Goal: Navigation & Orientation: Find specific page/section

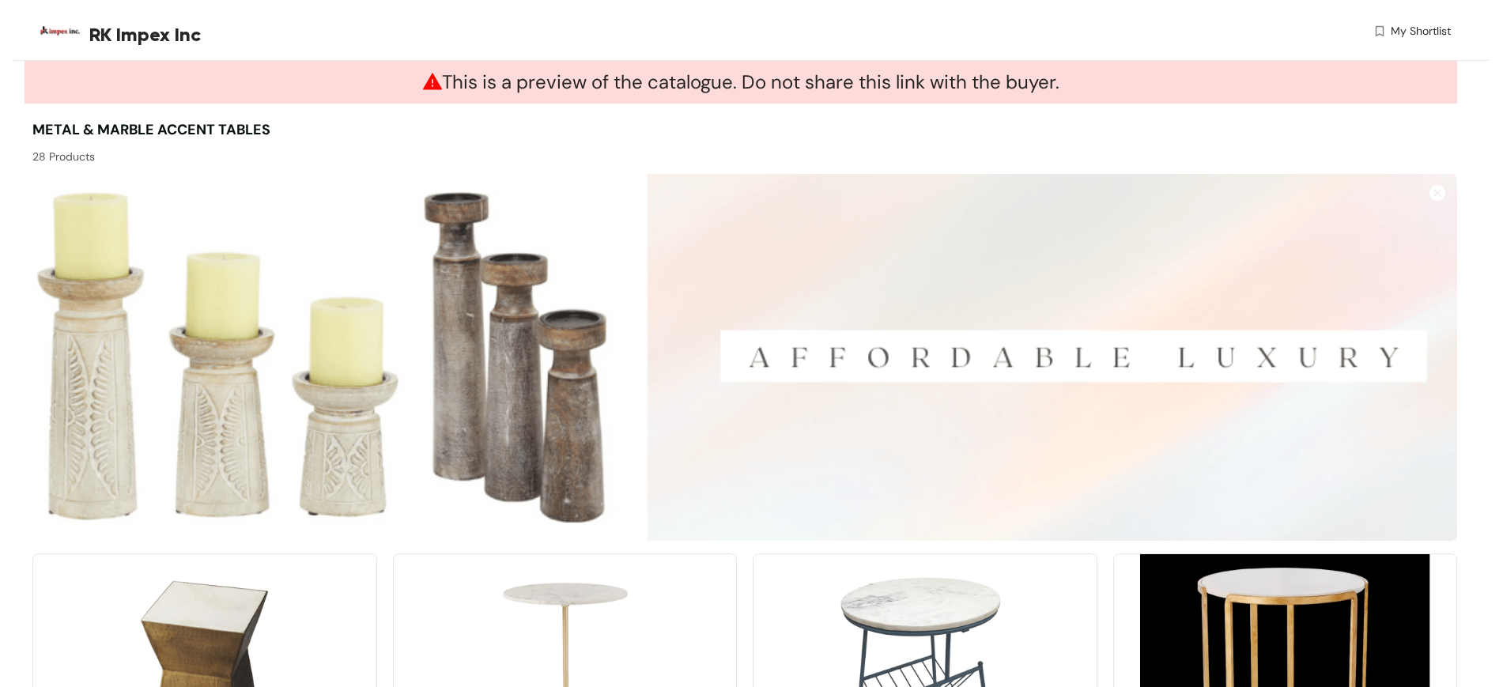
click at [1441, 190] on img at bounding box center [1438, 193] width 16 height 16
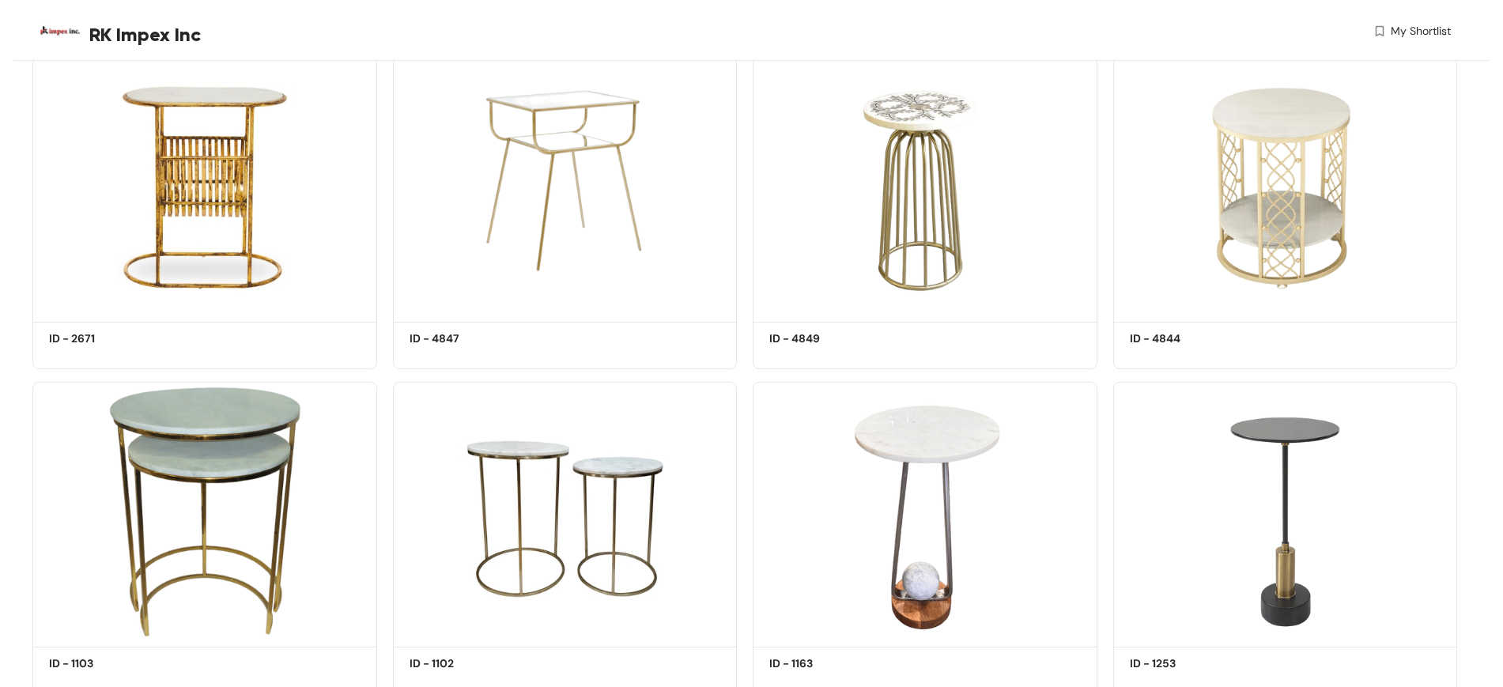
scroll to position [1802, 0]
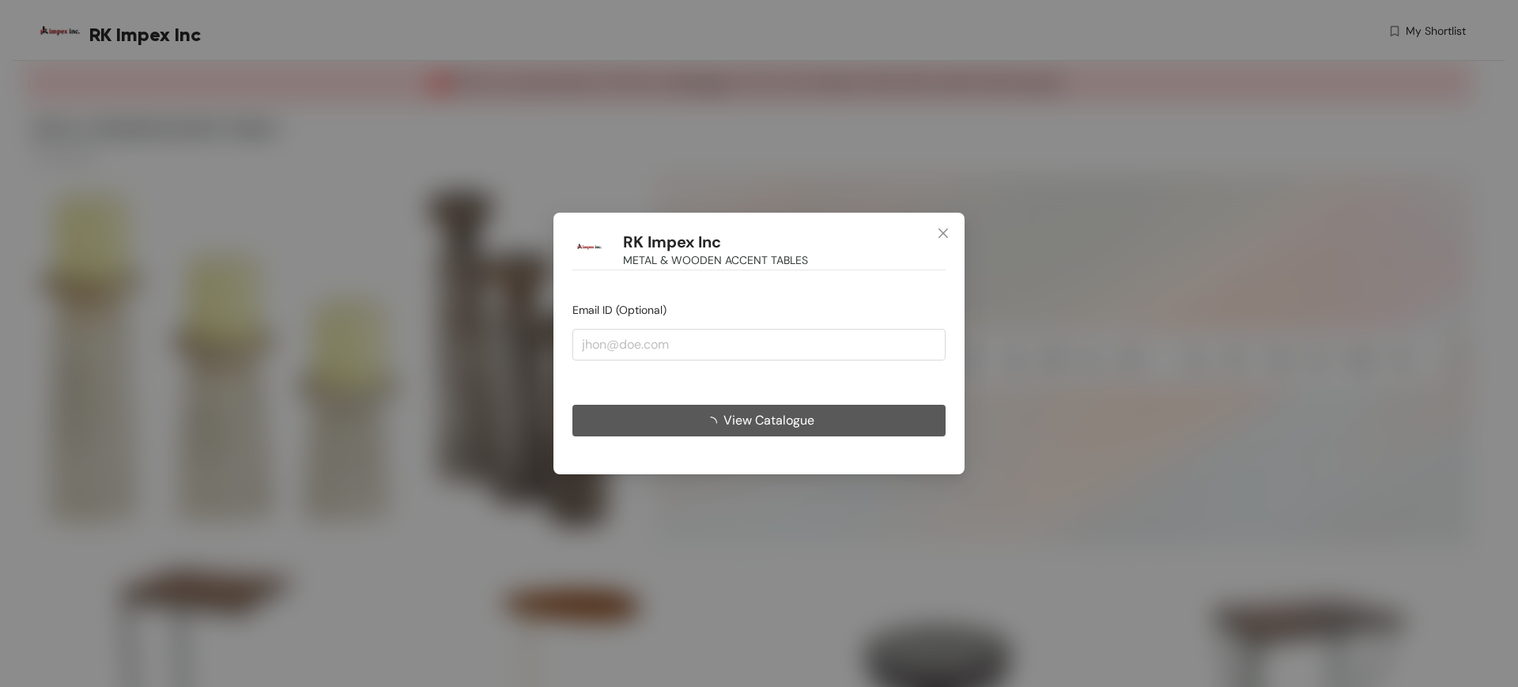
click at [945, 225] on span "Close" at bounding box center [943, 234] width 43 height 43
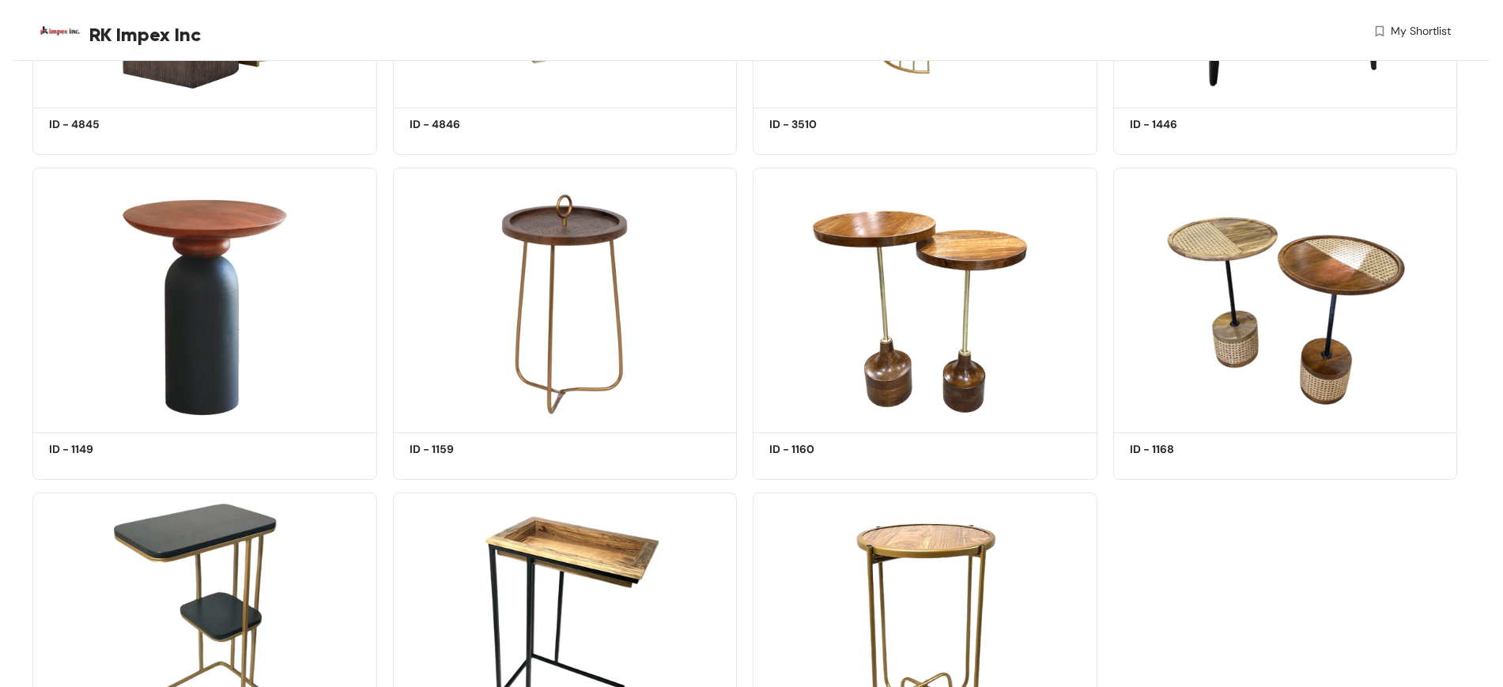
scroll to position [4778, 0]
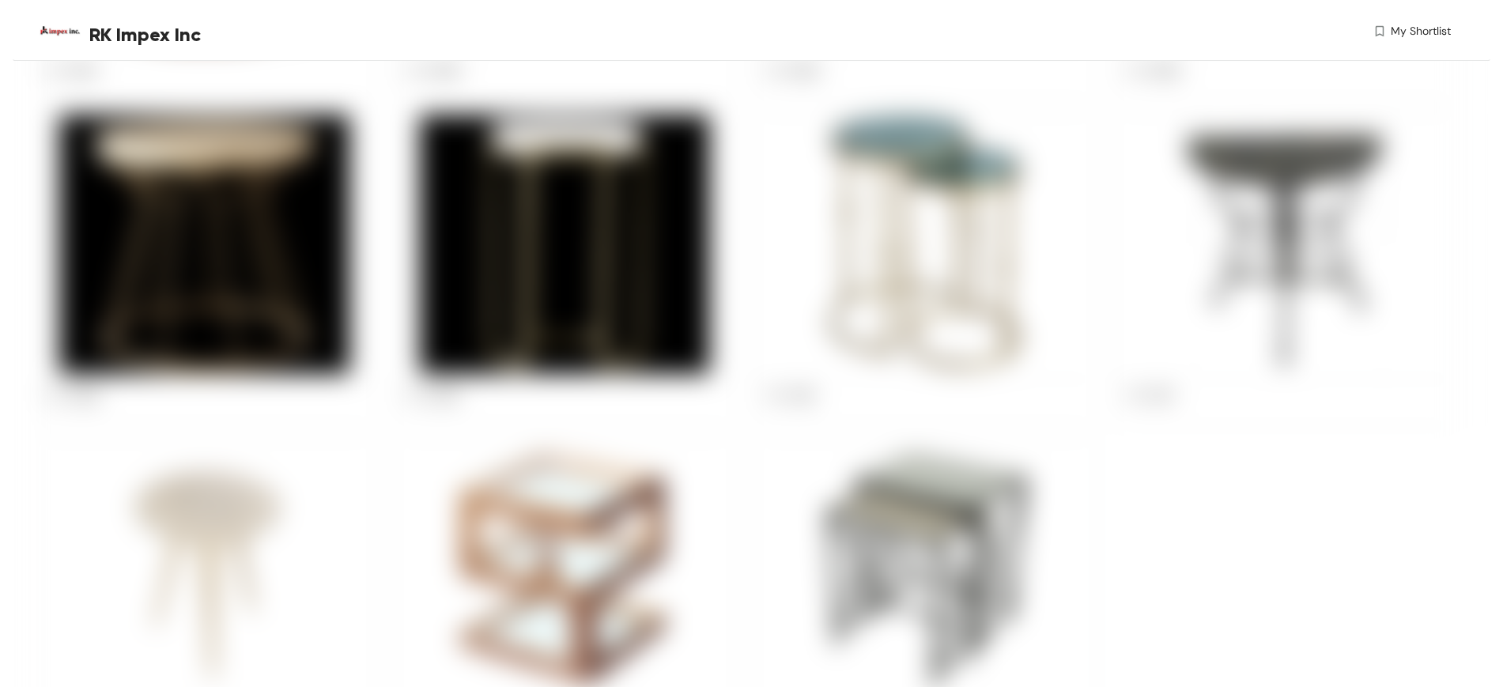
scroll to position [837, 0]
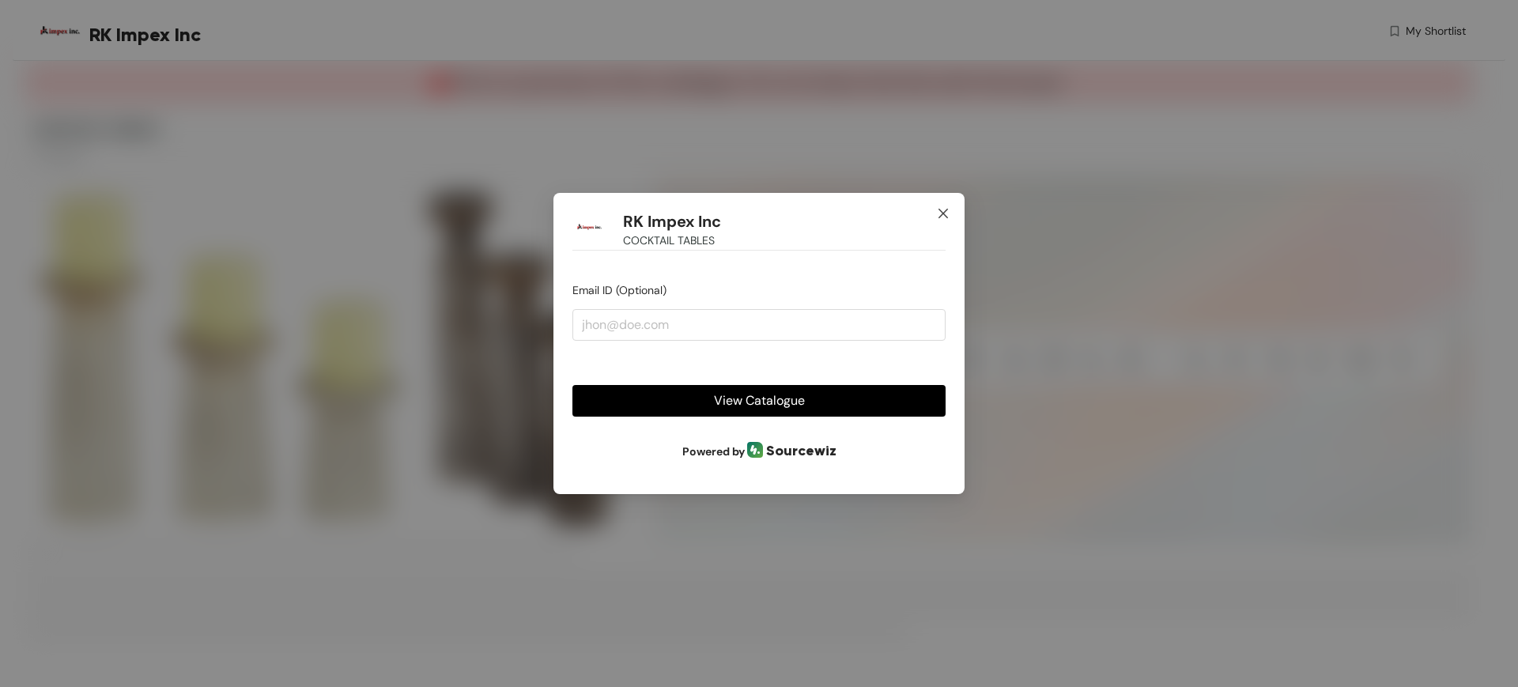
click at [944, 214] on icon "close" at bounding box center [943, 213] width 9 height 9
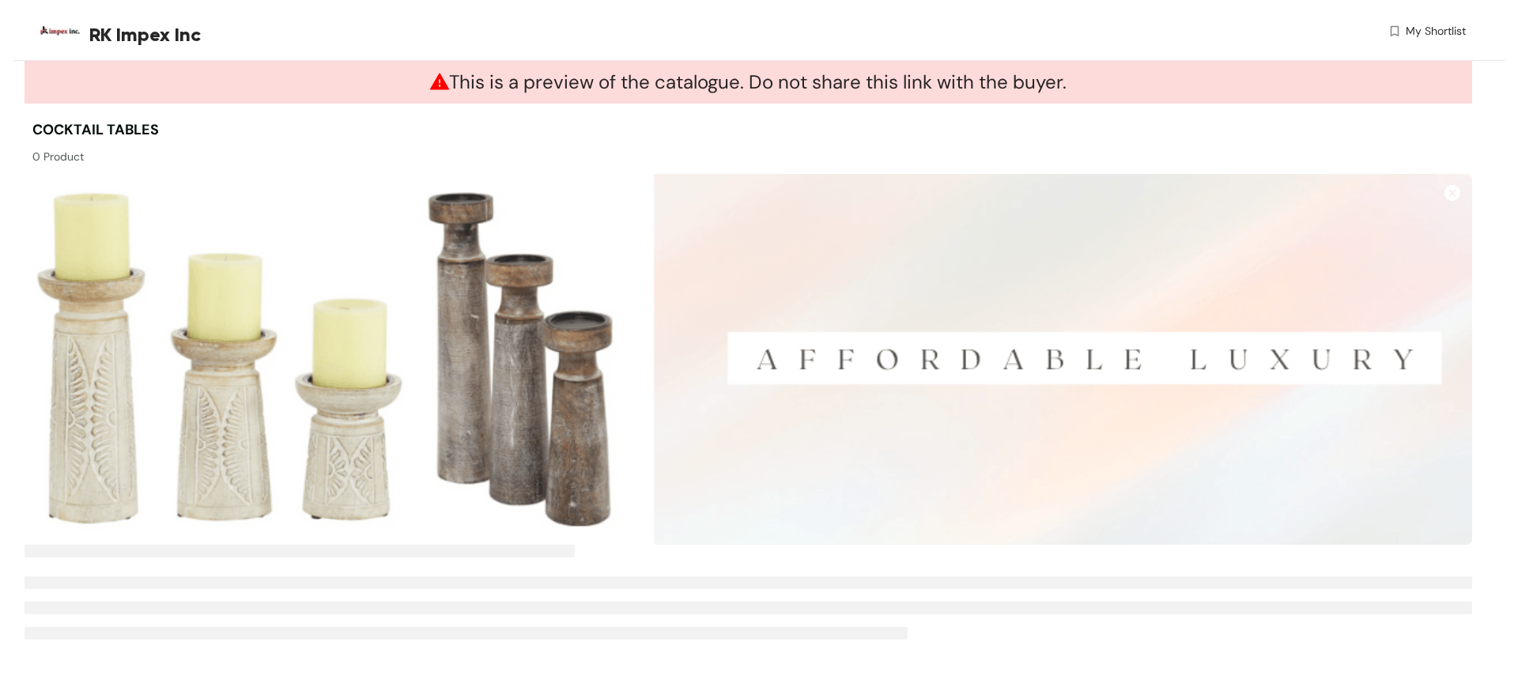
click at [1447, 191] on img at bounding box center [1453, 193] width 16 height 16
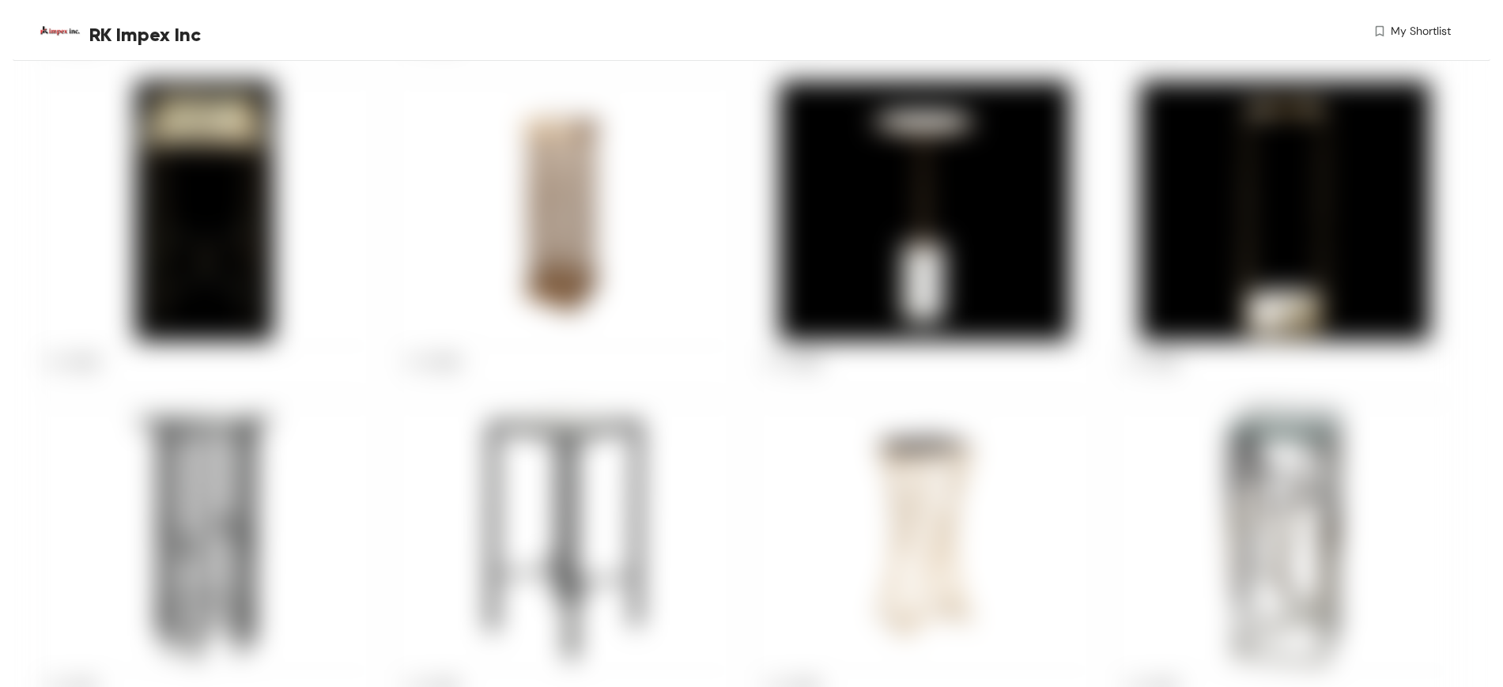
scroll to position [1487, 0]
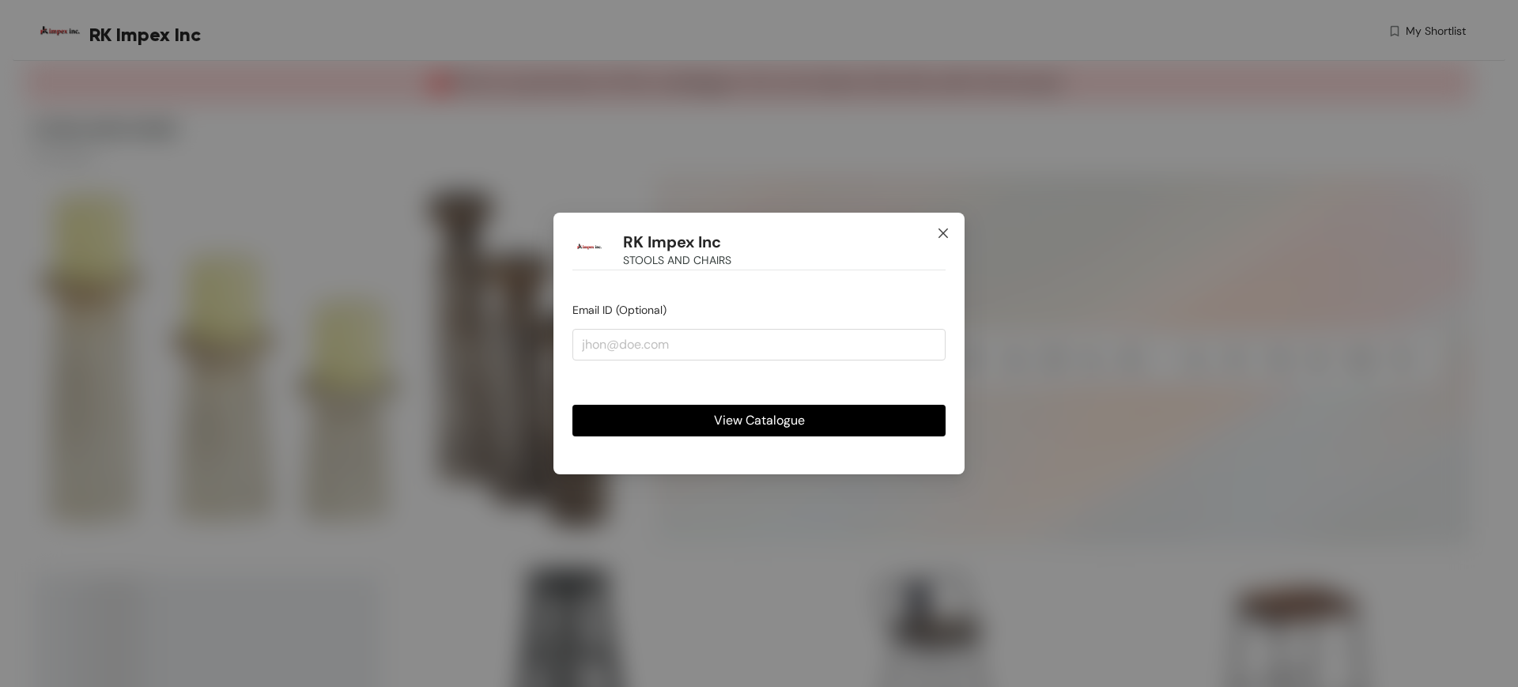
click at [938, 234] on icon "close" at bounding box center [943, 233] width 13 height 13
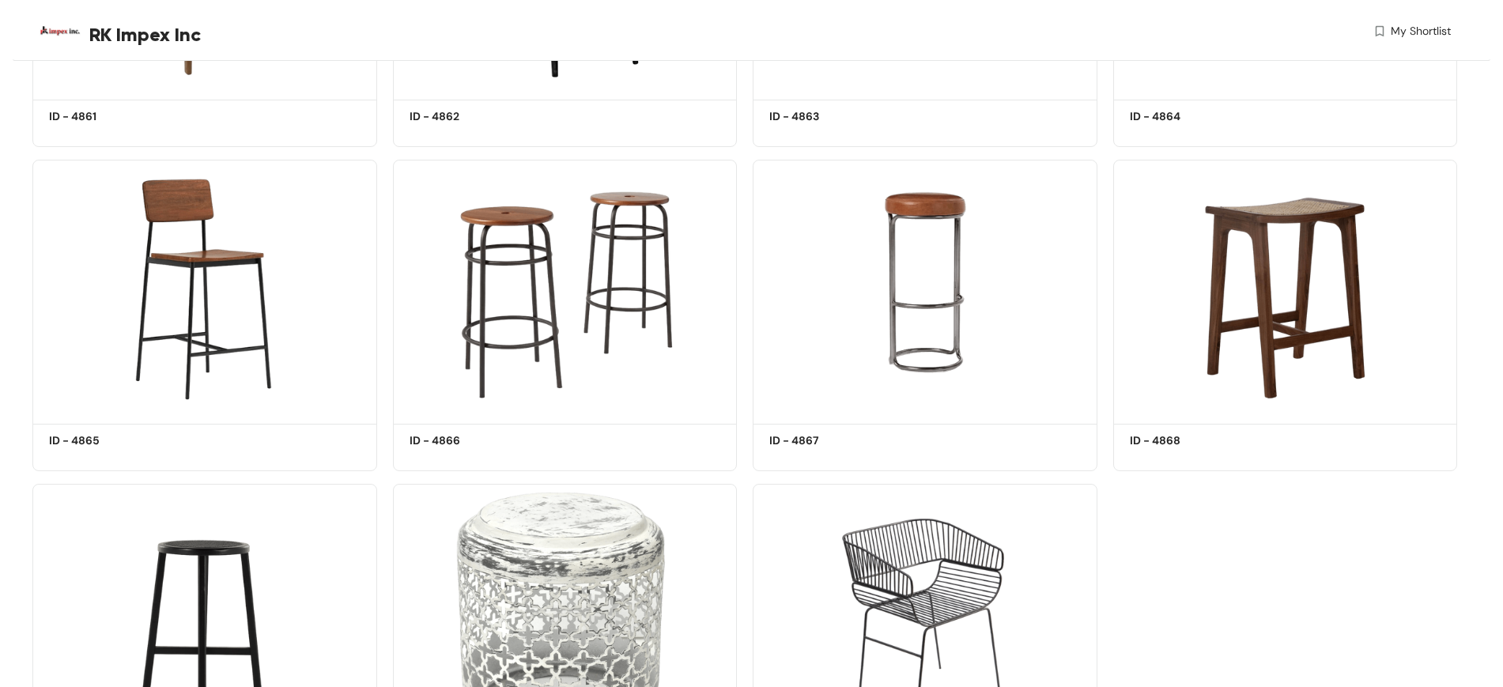
scroll to position [5103, 0]
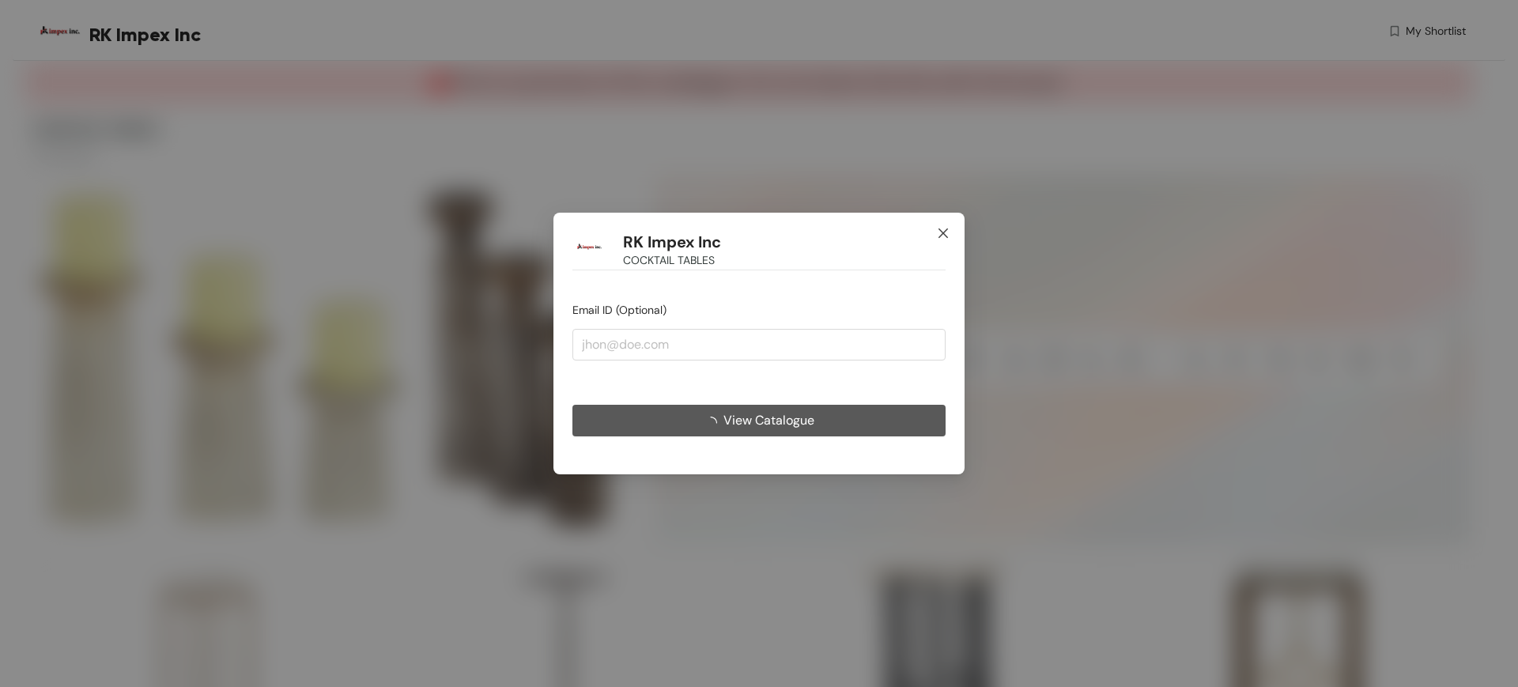
click at [947, 229] on icon "close" at bounding box center [943, 233] width 13 height 13
